Goal: Check status: Check status

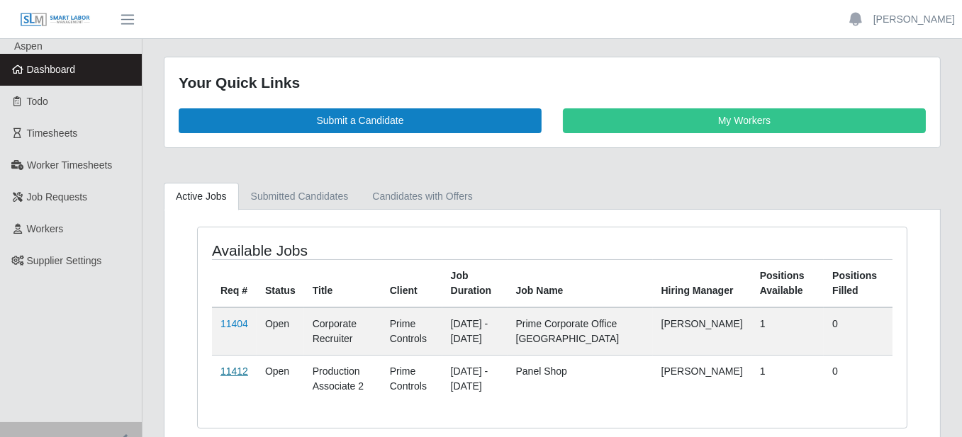
click at [245, 371] on link "11412" at bounding box center [234, 371] width 28 height 11
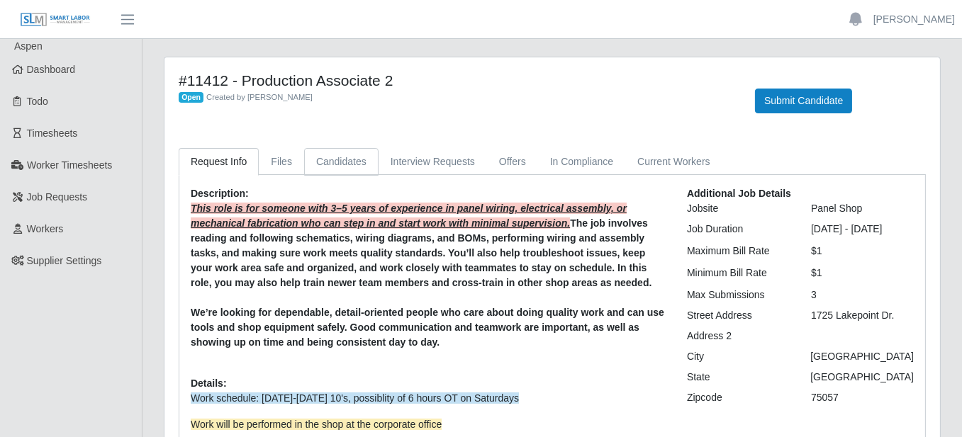
click at [326, 156] on link "Candidates" at bounding box center [341, 162] width 74 height 28
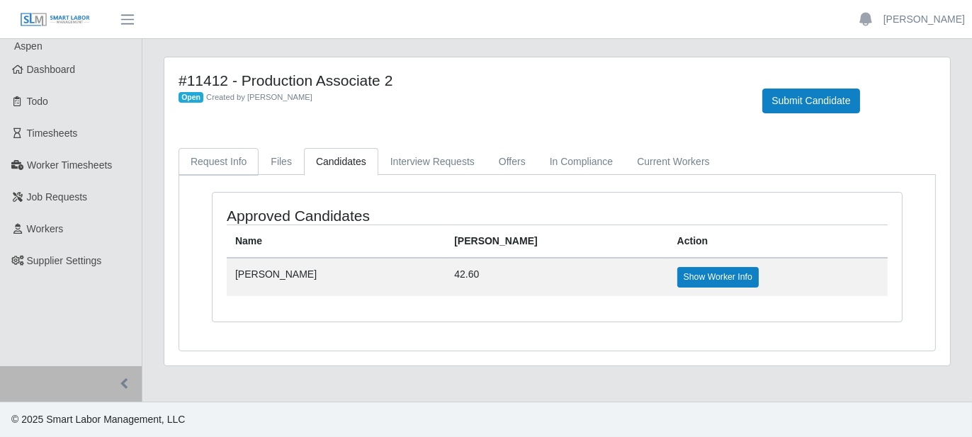
click at [214, 167] on link "Request Info" at bounding box center [219, 162] width 80 height 28
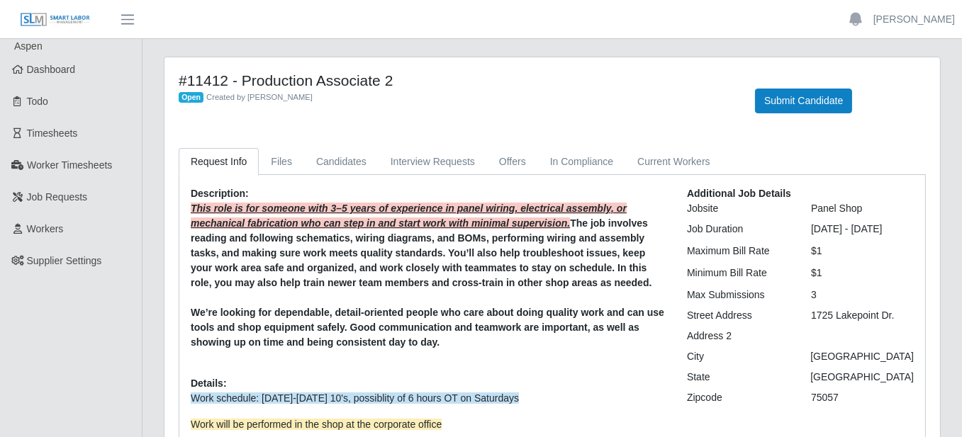
click at [667, 89] on div "Open Created by Ray Alford" at bounding box center [456, 96] width 555 height 15
click at [320, 164] on link "Candidates" at bounding box center [341, 162] width 74 height 28
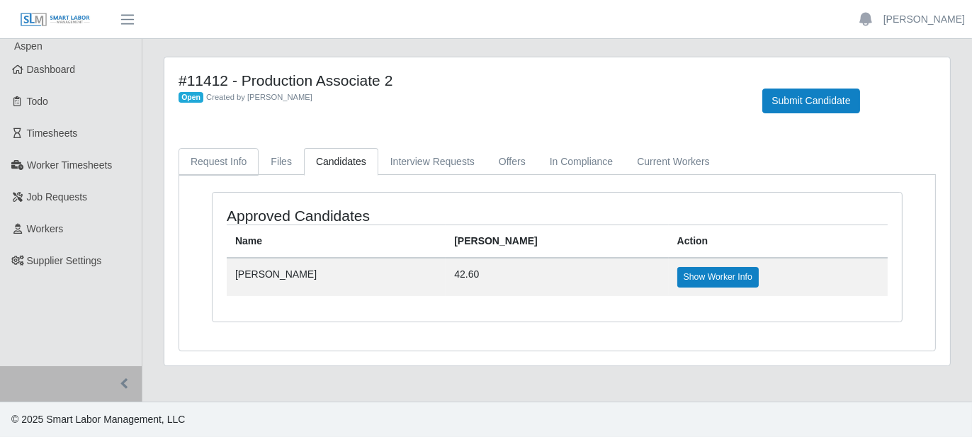
click at [228, 162] on link "Request Info" at bounding box center [219, 162] width 80 height 28
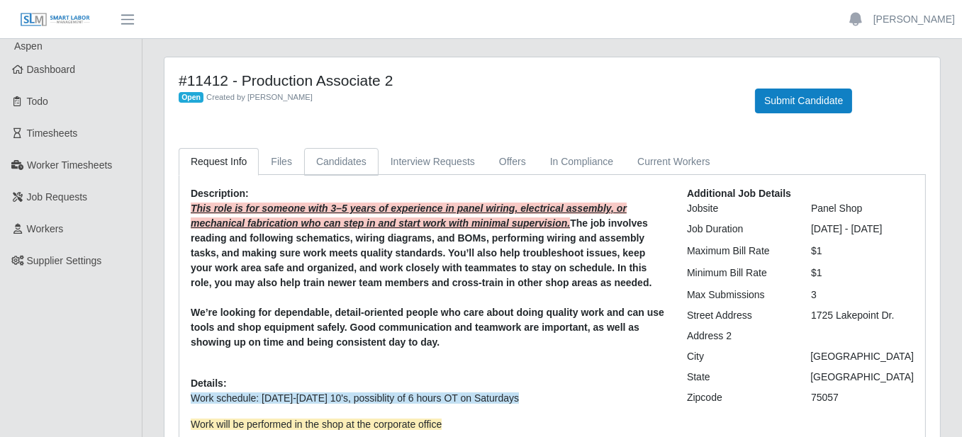
click at [335, 160] on link "Candidates" at bounding box center [341, 162] width 74 height 28
